Goal: Task Accomplishment & Management: Use online tool/utility

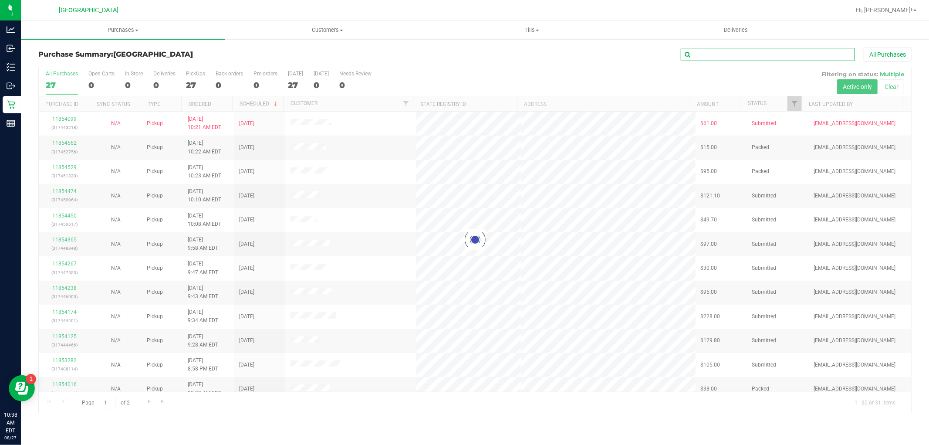
click at [718, 53] on input "text" at bounding box center [768, 54] width 174 height 13
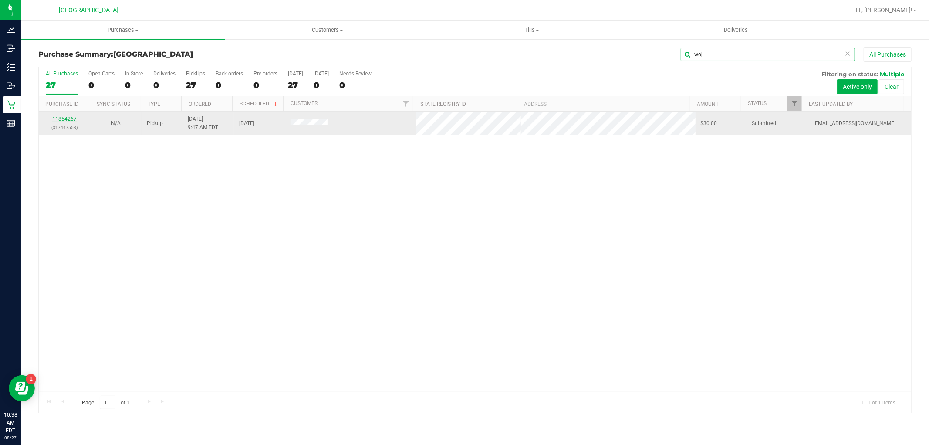
type input "woj"
click at [72, 118] on link "11854267" at bounding box center [64, 119] width 24 height 6
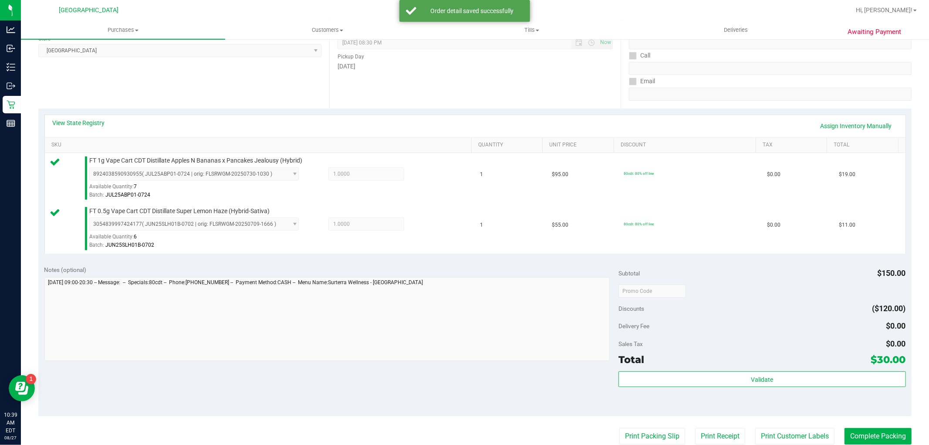
scroll to position [145, 0]
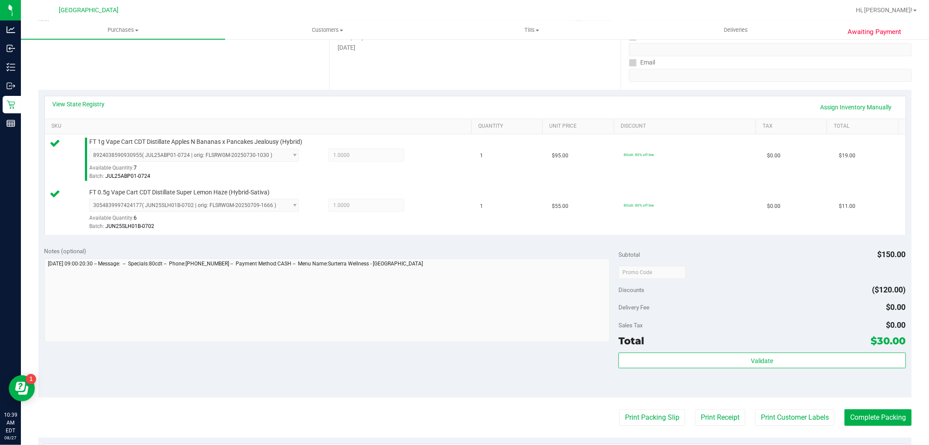
click at [709, 348] on div "Subtotal $150.00 Discounts ($120.00) Delivery Fee $0.00 Sales Tax $0.00 Total $…" at bounding box center [761, 319] width 287 height 145
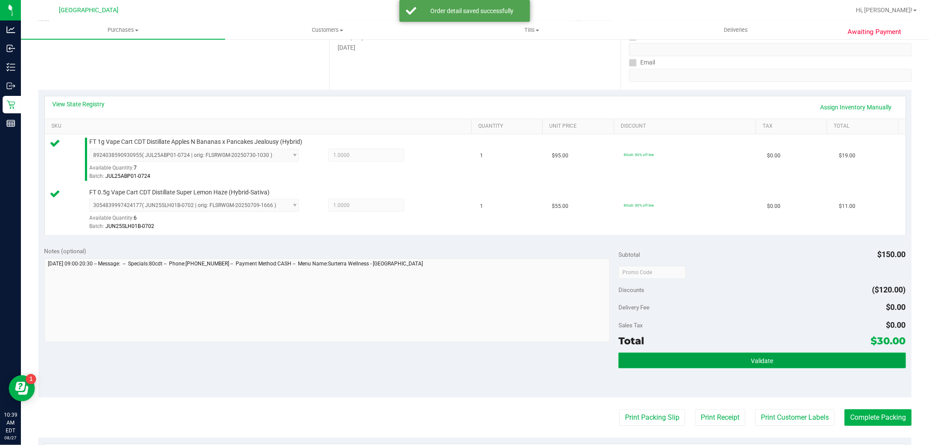
click at [715, 357] on button "Validate" at bounding box center [761, 360] width 287 height 16
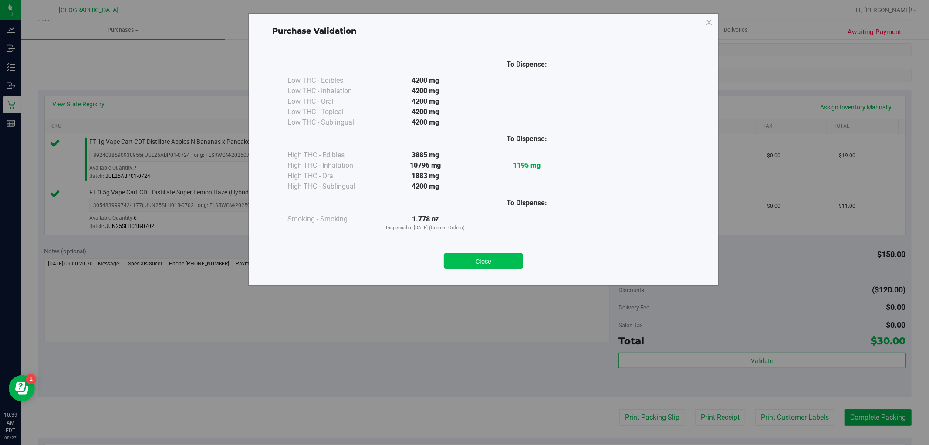
click at [514, 256] on button "Close" at bounding box center [483, 261] width 79 height 16
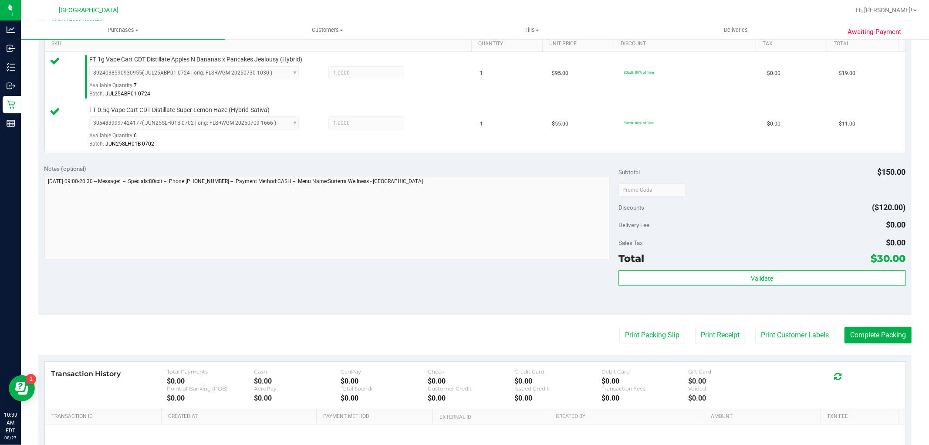
scroll to position [319, 0]
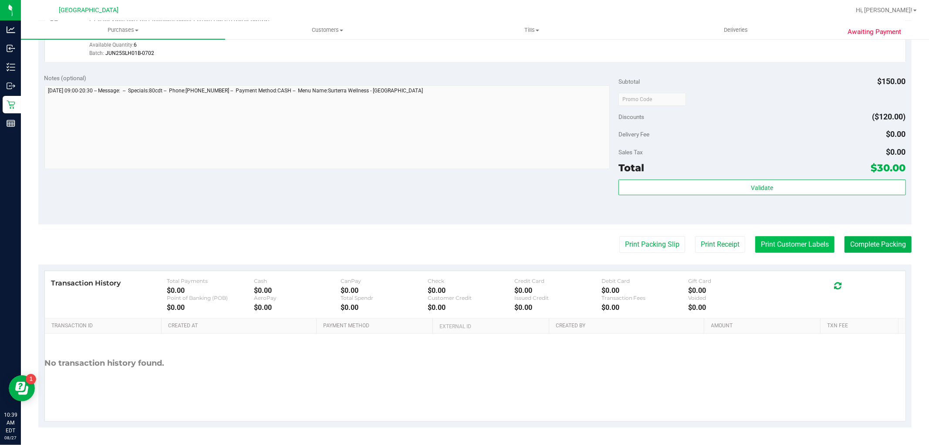
click at [786, 236] on button "Print Customer Labels" at bounding box center [794, 244] width 79 height 17
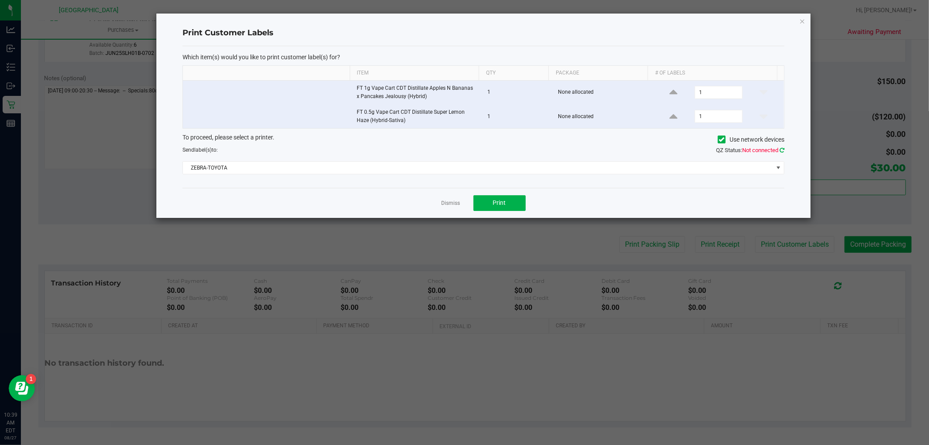
click at [782, 152] on icon at bounding box center [782, 150] width 5 height 6
click at [520, 203] on button "Print" at bounding box center [499, 203] width 52 height 16
click at [456, 201] on link "Dismiss" at bounding box center [451, 202] width 19 height 7
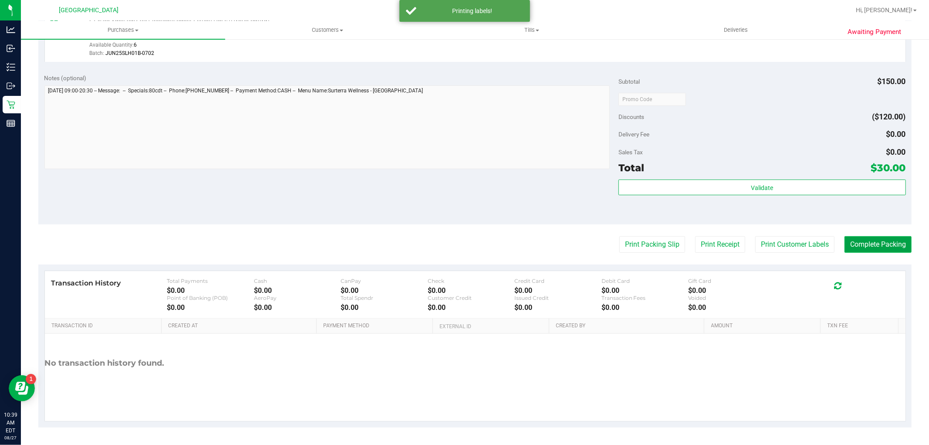
click at [890, 249] on button "Complete Packing" at bounding box center [877, 244] width 67 height 17
